Goal: Information Seeking & Learning: Learn about a topic

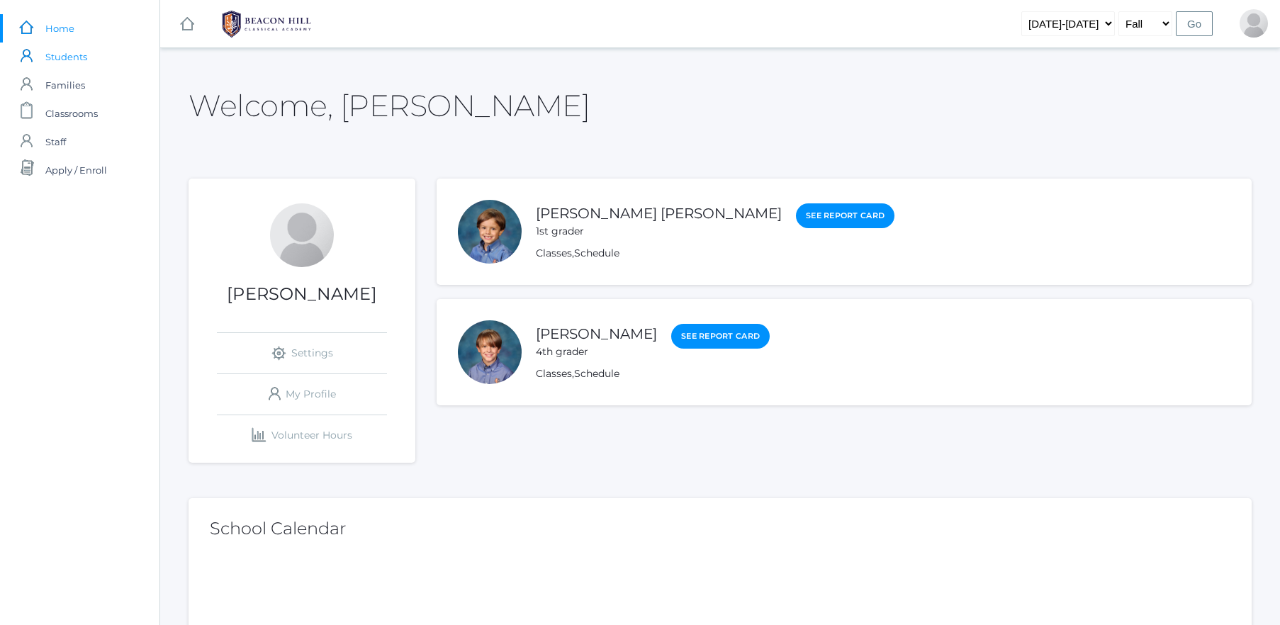
click at [52, 61] on span "Students" at bounding box center [66, 57] width 42 height 28
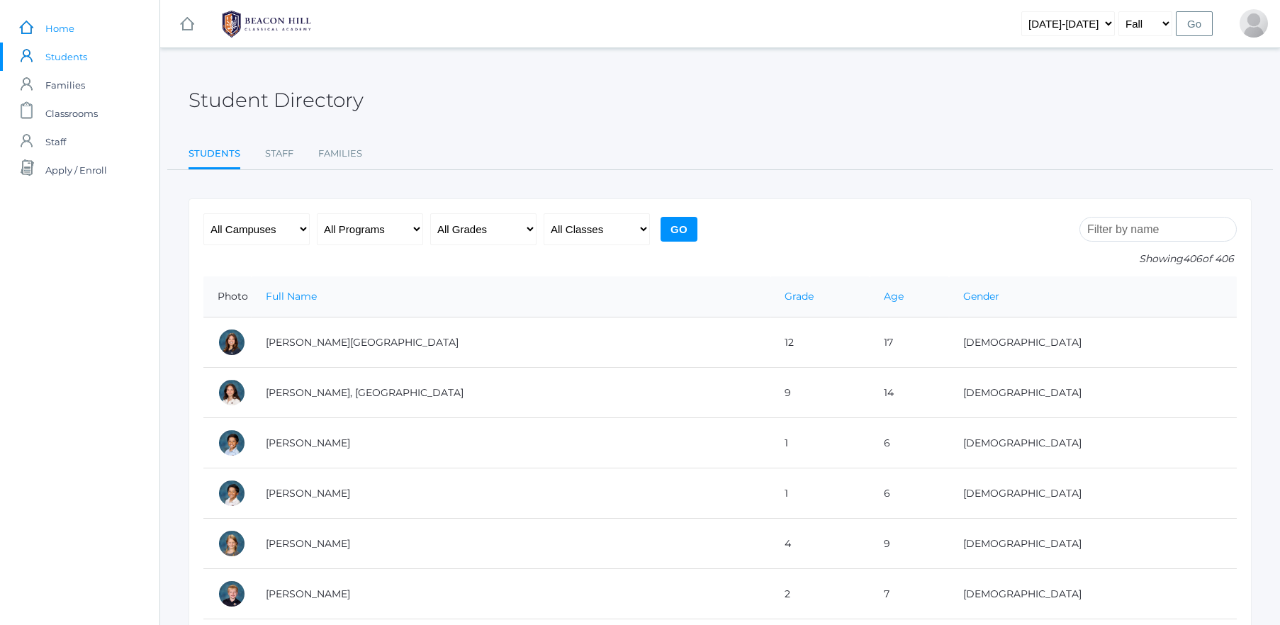
click at [66, 29] on span "Home" at bounding box center [59, 28] width 29 height 28
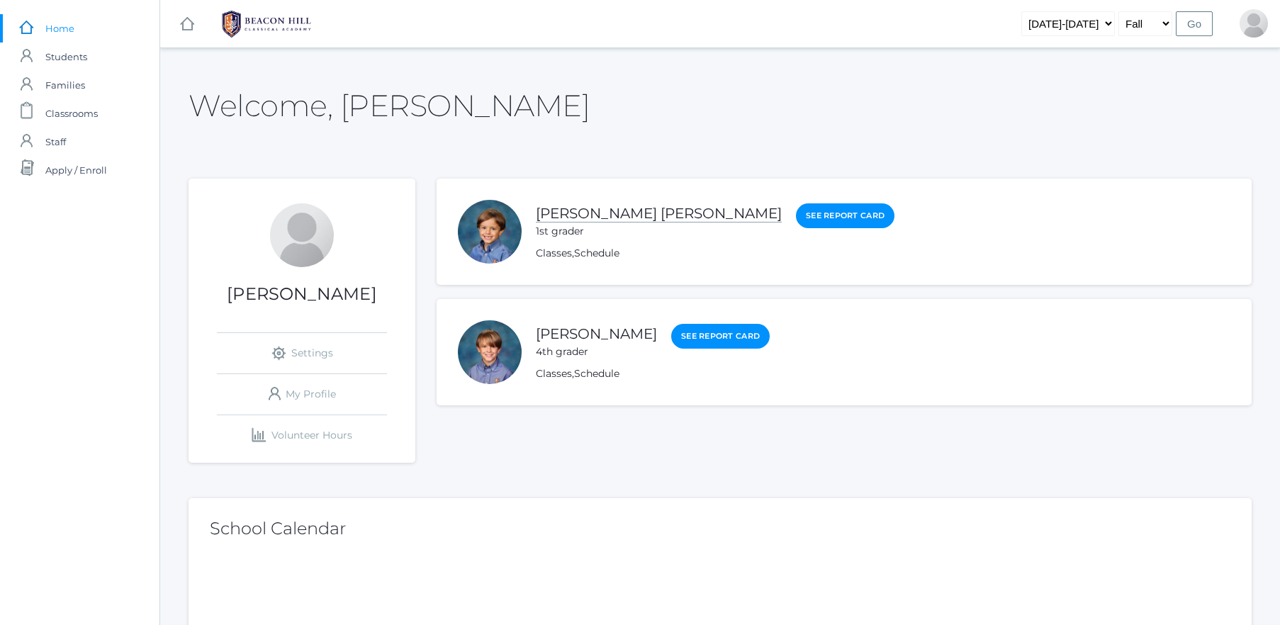
click at [568, 210] on link "[PERSON_NAME] [PERSON_NAME]" at bounding box center [659, 214] width 246 height 18
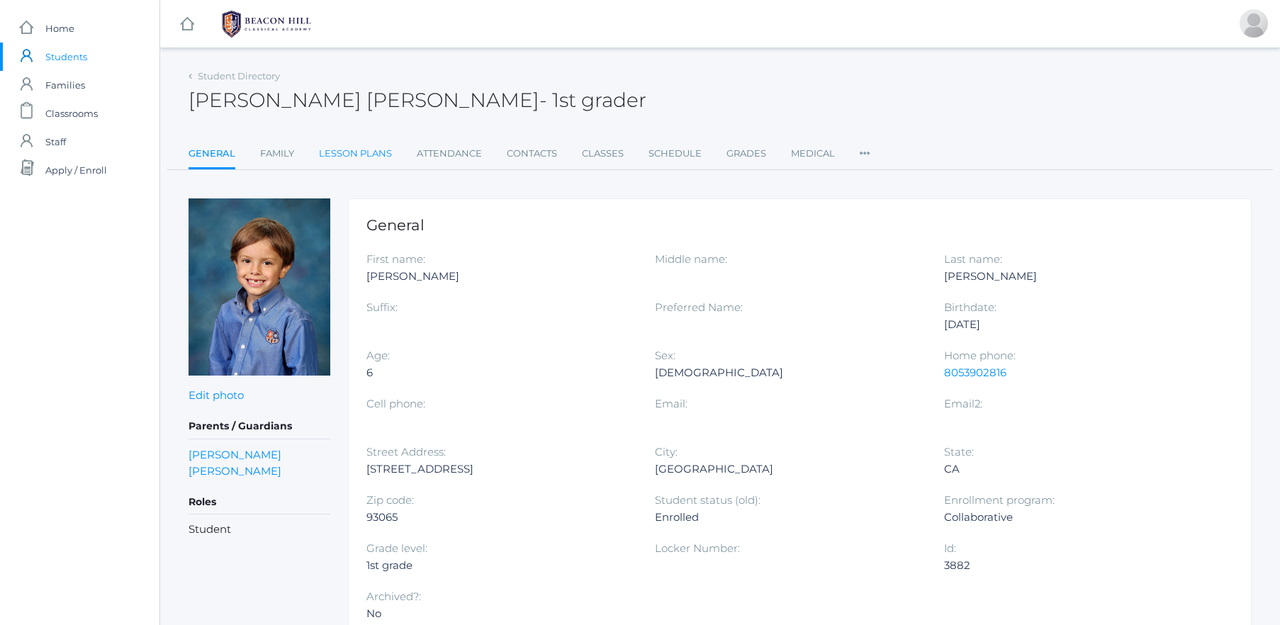
click at [344, 151] on link "Lesson Plans" at bounding box center [355, 154] width 73 height 28
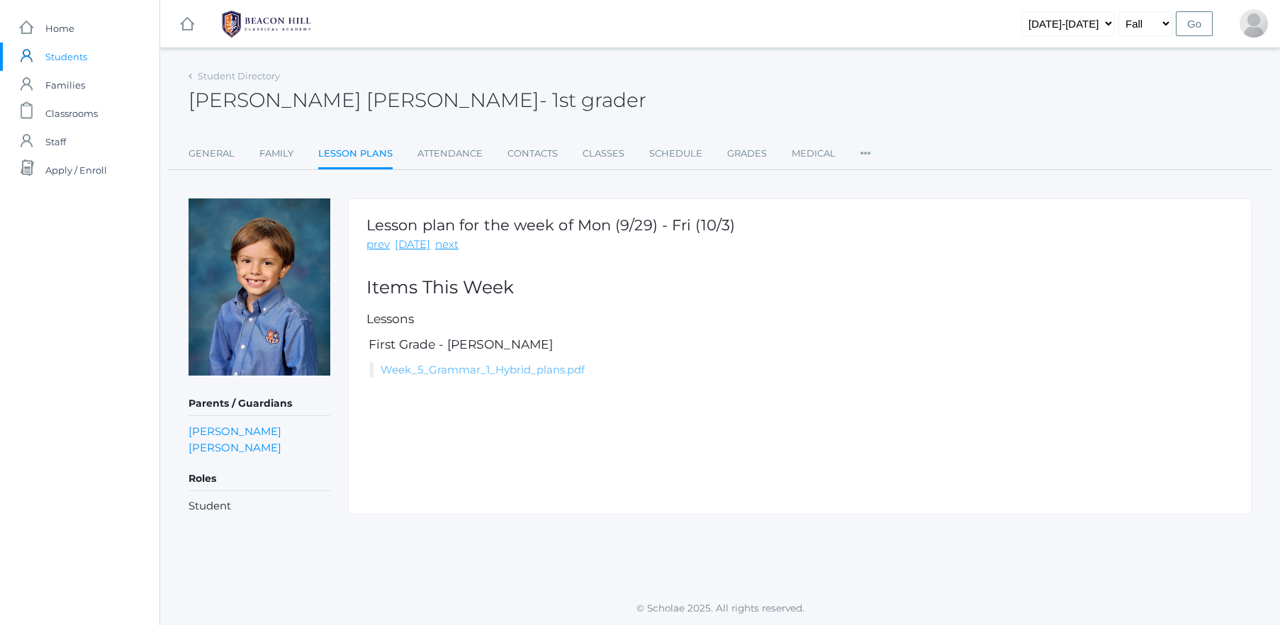
click at [469, 372] on link "Week_5_Grammar_1_Hybrid_plans.pdf" at bounding box center [483, 369] width 204 height 13
click at [335, 154] on link "Lesson Plans" at bounding box center [355, 155] width 74 height 30
click at [264, 152] on link "Family" at bounding box center [276, 154] width 34 height 28
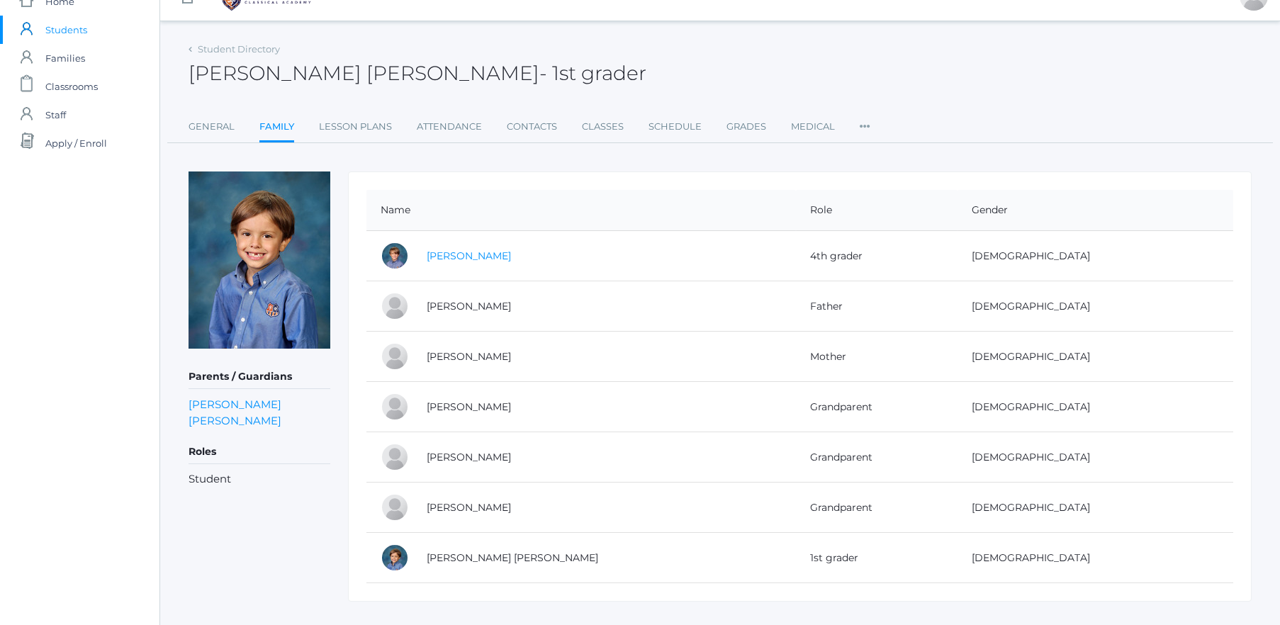
click at [458, 250] on link "[PERSON_NAME]" at bounding box center [469, 256] width 84 height 13
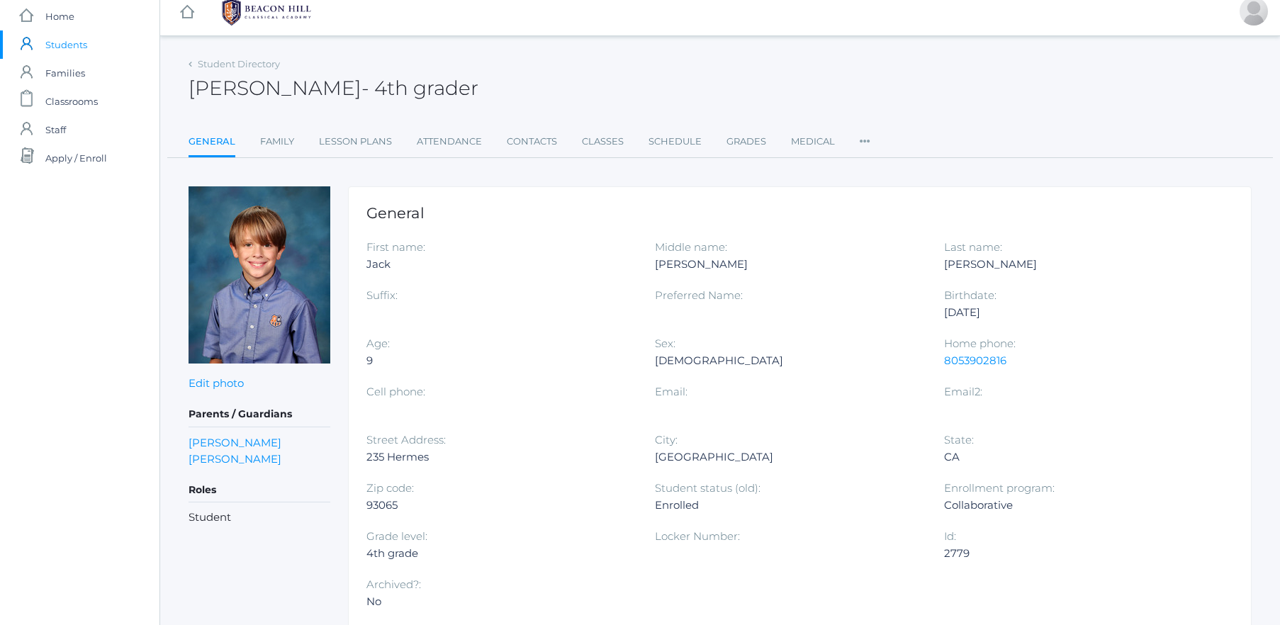
scroll to position [15, 0]
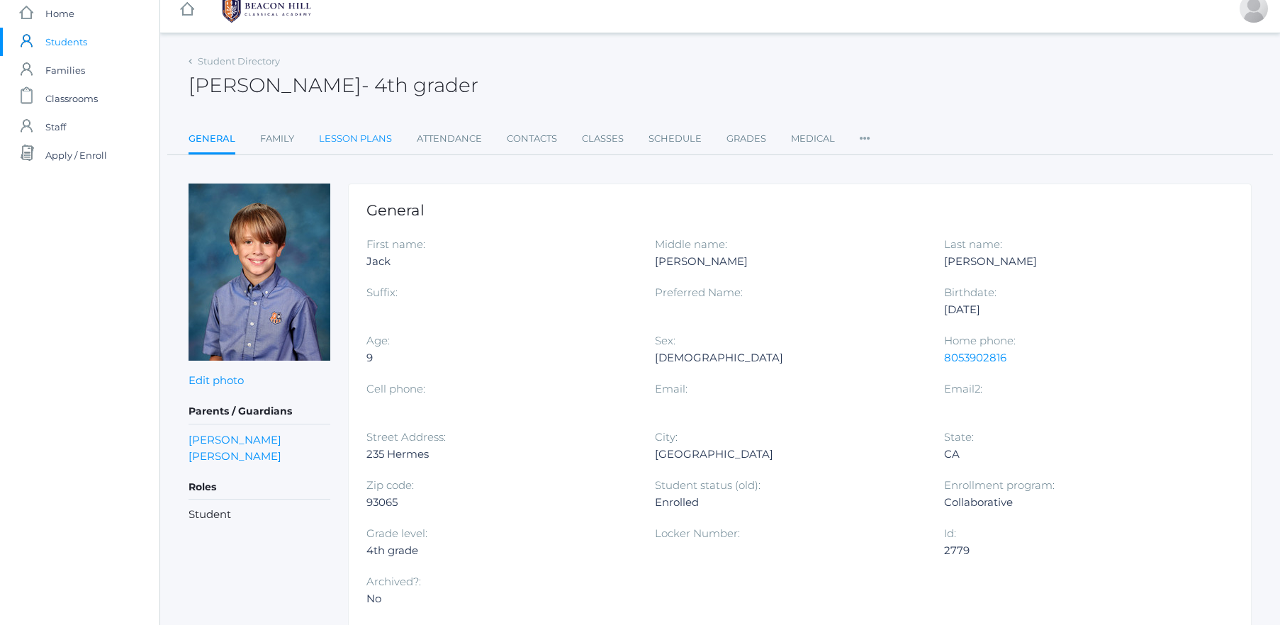
click at [330, 135] on link "Lesson Plans" at bounding box center [355, 139] width 73 height 28
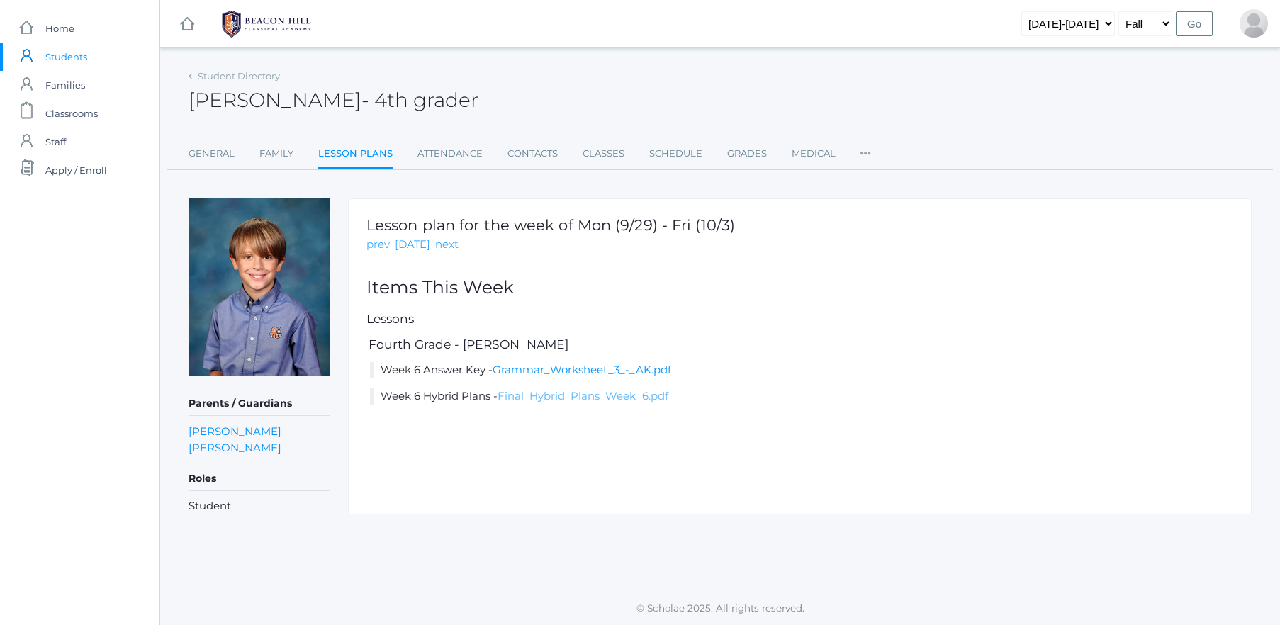
click at [586, 397] on link "Final_Hybrid_Plans_Week_6.pdf" at bounding box center [583, 395] width 171 height 13
